Goal: Task Accomplishment & Management: Manage account settings

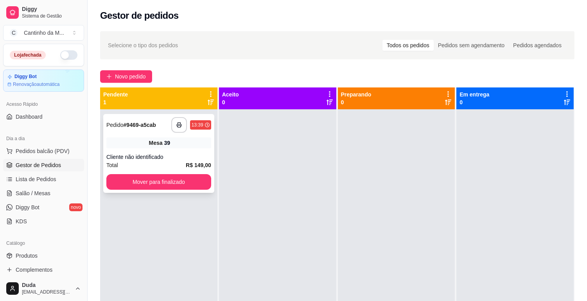
click at [150, 125] on strong "# 9469-a5cab" at bounding box center [140, 125] width 32 height 6
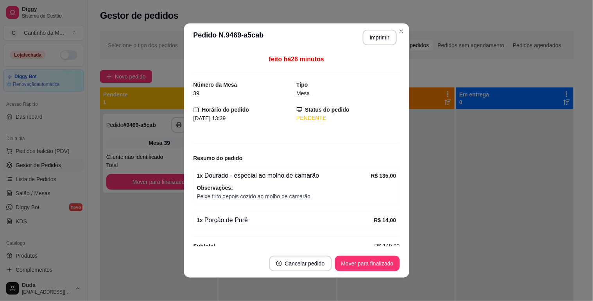
scroll to position [13, 0]
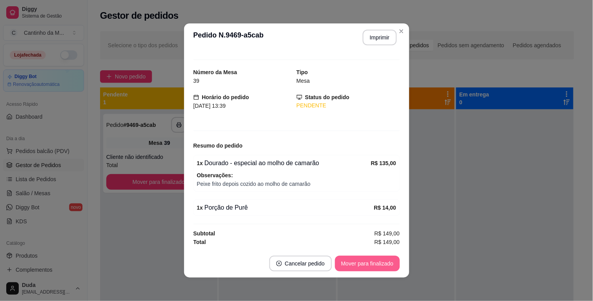
click at [360, 264] on button "Mover para finalizado" at bounding box center [367, 264] width 65 height 16
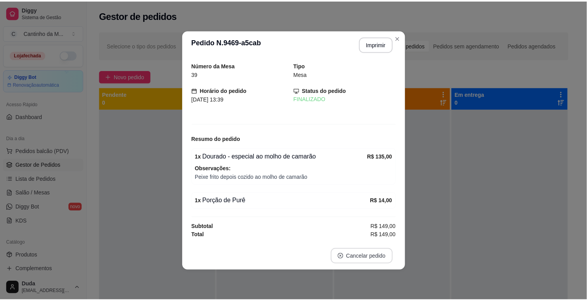
scroll to position [0, 0]
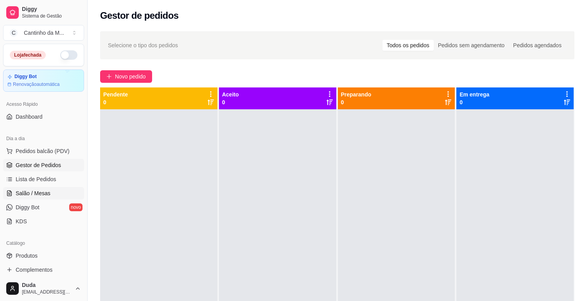
click at [32, 193] on span "Salão / Mesas" at bounding box center [33, 194] width 35 height 8
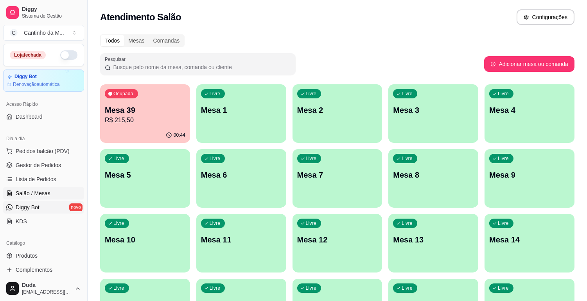
scroll to position [43, 0]
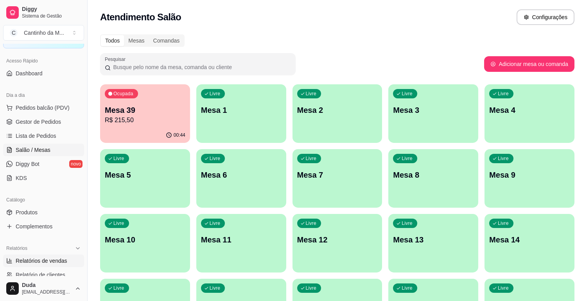
click at [39, 259] on span "Relatórios de vendas" at bounding box center [42, 261] width 52 height 8
select select "ALL"
select select "0"
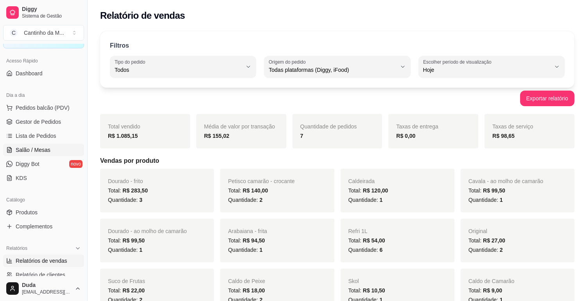
click at [37, 154] on link "Salão / Mesas" at bounding box center [43, 150] width 81 height 13
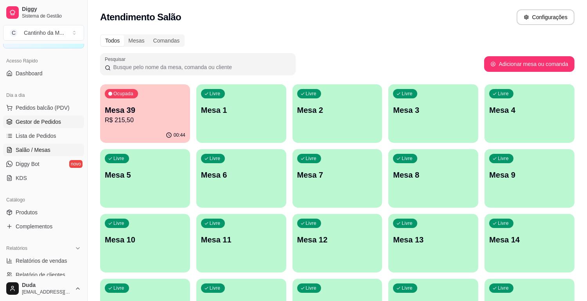
click at [39, 122] on span "Gestor de Pedidos" at bounding box center [38, 122] width 45 height 8
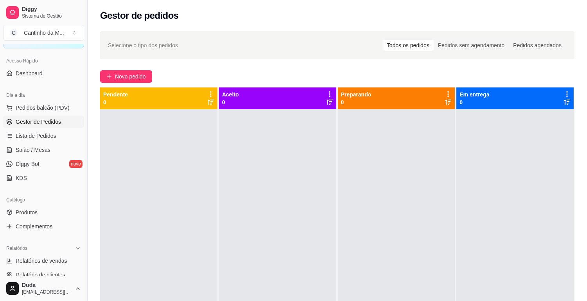
click at [48, 123] on span "Gestor de Pedidos" at bounding box center [38, 122] width 45 height 8
